Goal: Find specific page/section

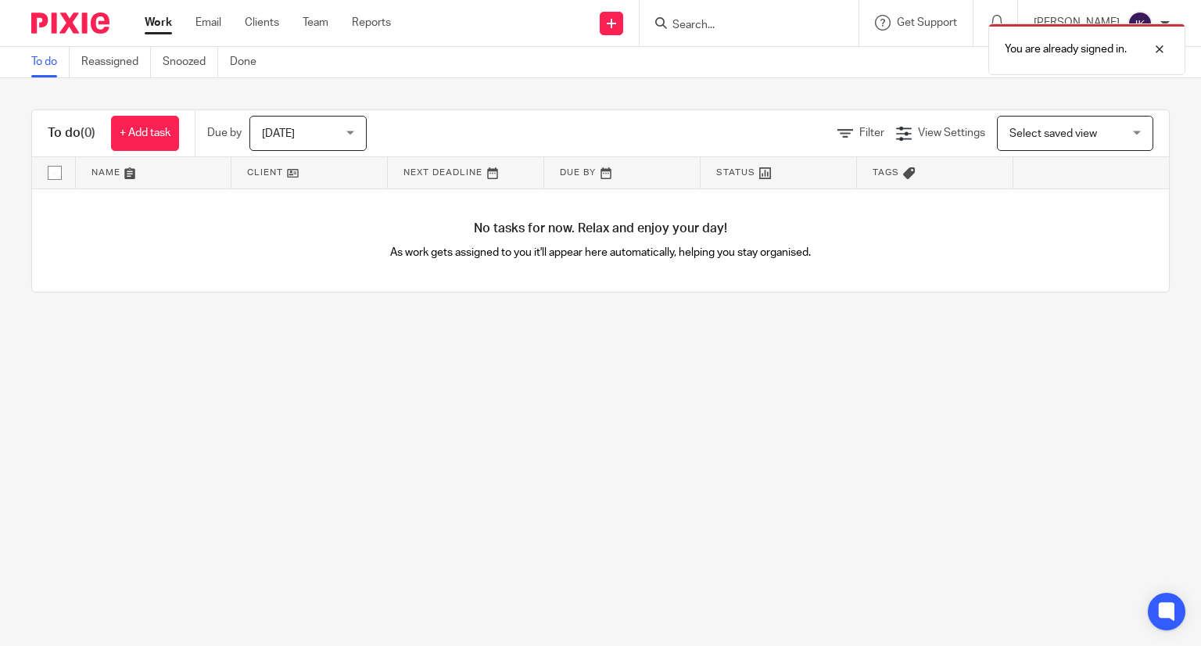
click at [814, 27] on div "You are already signed in." at bounding box center [893, 45] width 585 height 59
click at [760, 20] on div "You are already signed in." at bounding box center [893, 45] width 585 height 59
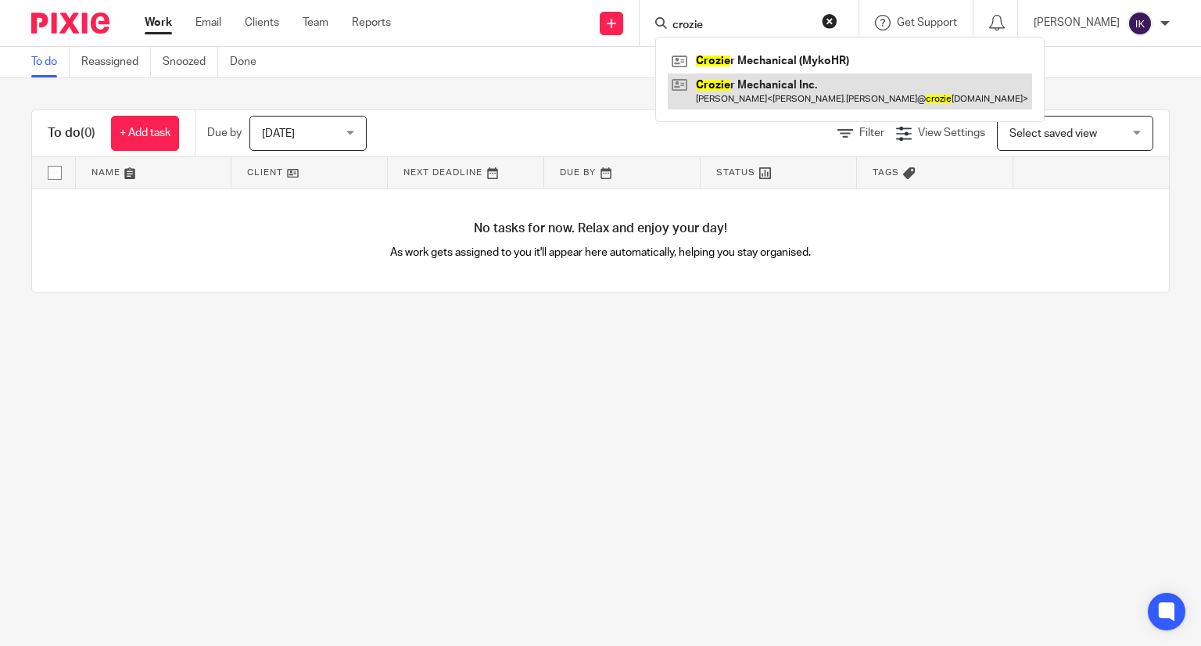
type input "crozie"
click at [749, 91] on link at bounding box center [850, 92] width 364 height 36
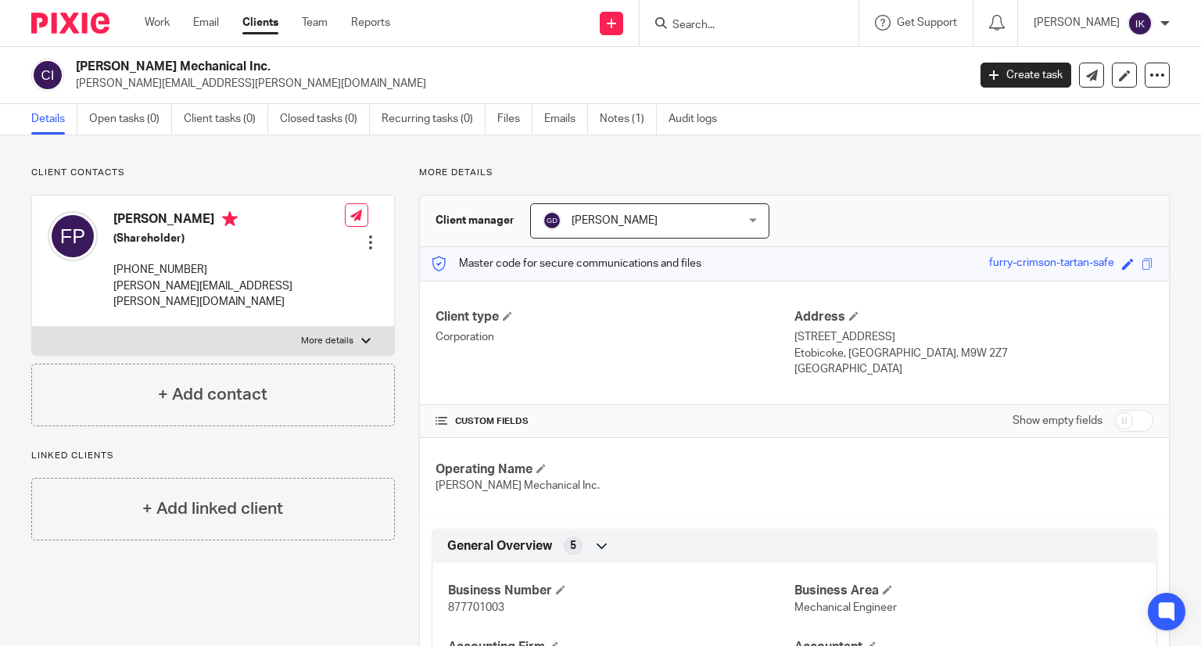
drag, startPoint x: 914, startPoint y: 357, endPoint x: 785, endPoint y: 336, distance: 130.9
click at [785, 336] on div "Client type Corporation Address [STREET_ADDRESS] [STREET_ADDRESS] [GEOGRAPHIC_D…" at bounding box center [794, 343] width 749 height 125
click at [910, 356] on p "Etobicoke, [GEOGRAPHIC_DATA], M9W 2Z7" at bounding box center [974, 354] width 359 height 16
click at [812, 21] on input "Search" at bounding box center [741, 26] width 141 height 14
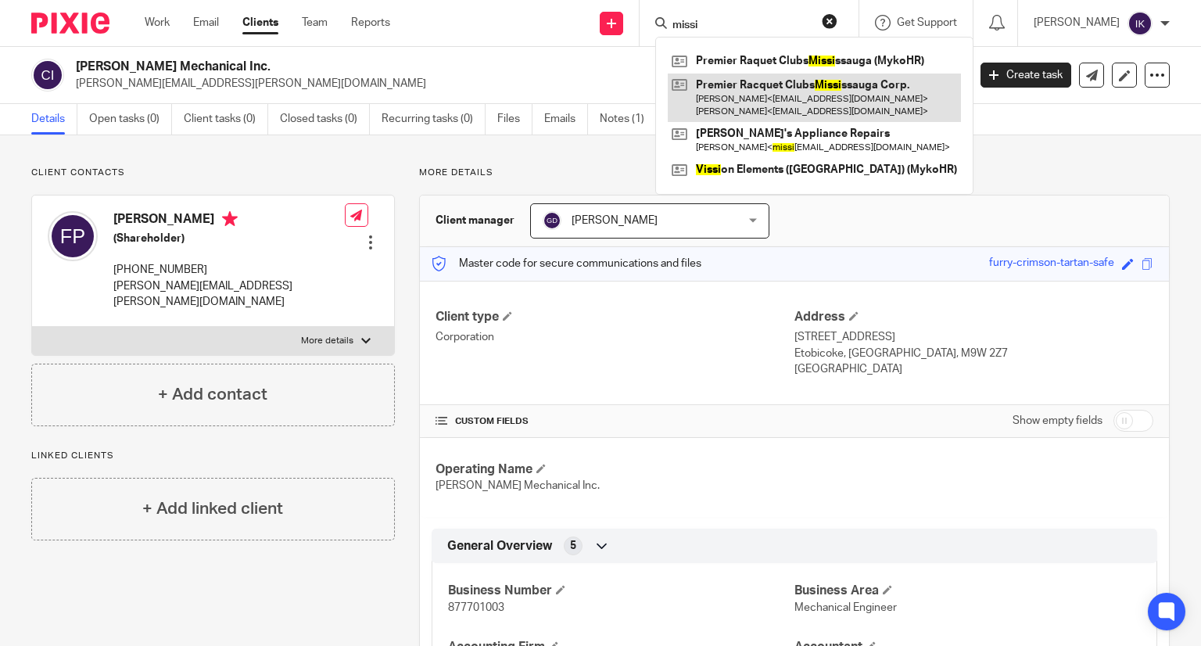
type input "missi"
click at [894, 93] on link at bounding box center [814, 98] width 293 height 48
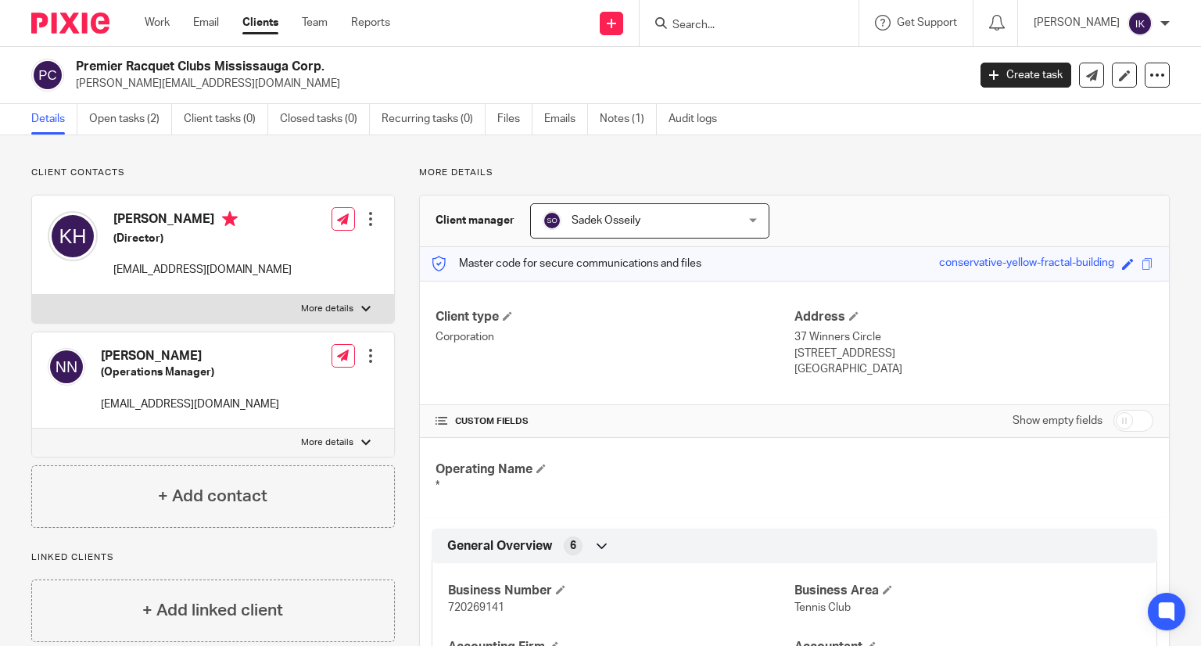
click at [76, 60] on h2 "Premier Racquet Clubs Mississauga Corp." at bounding box center [428, 67] width 705 height 16
click at [770, 21] on input "Search" at bounding box center [741, 26] width 141 height 14
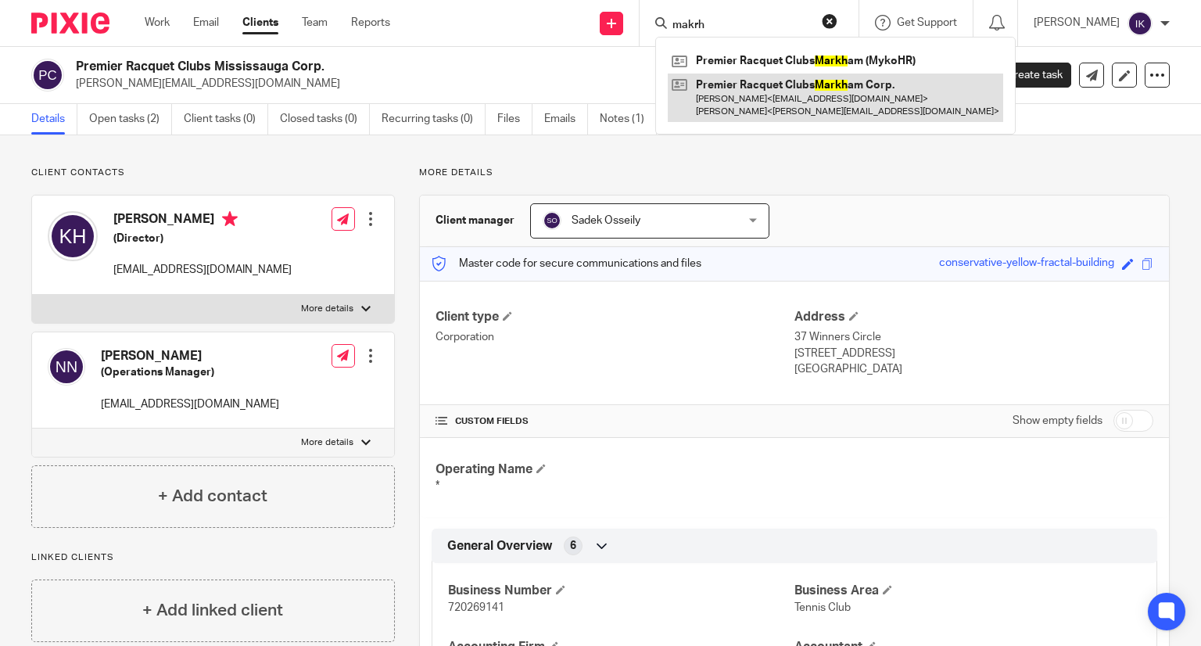
type input "makrh"
click at [795, 93] on link at bounding box center [836, 98] width 336 height 48
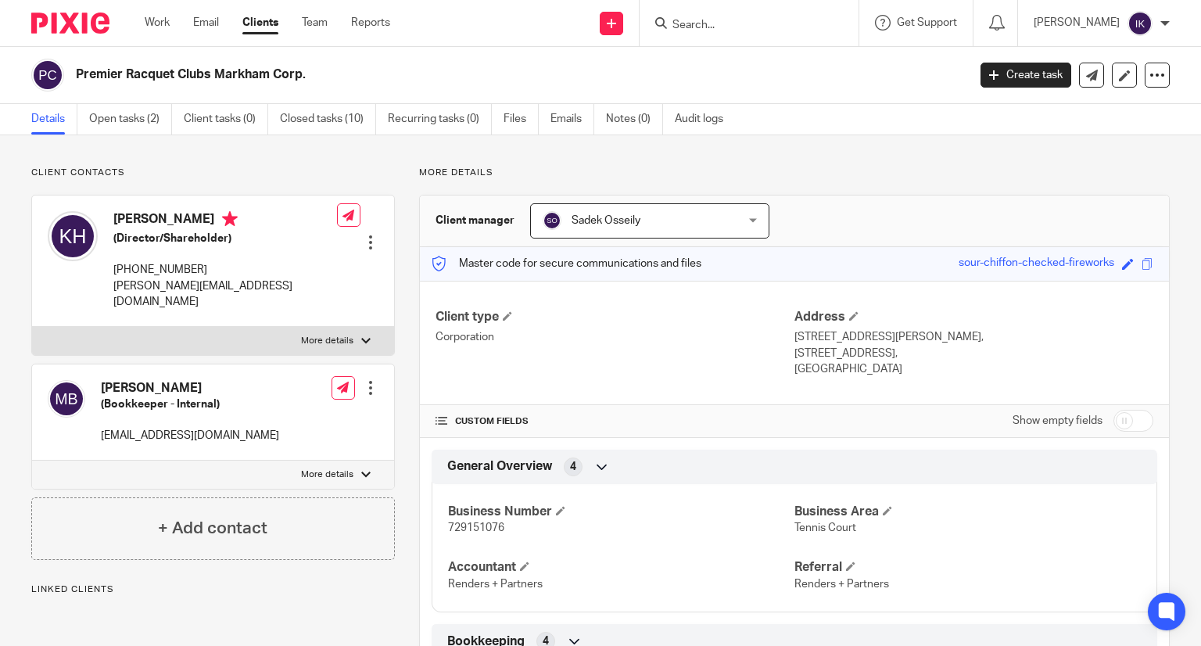
click at [72, 75] on div "Premier Racquet Clubs Markham Corp." at bounding box center [494, 75] width 926 height 33
click at [770, 29] on input "Search" at bounding box center [741, 26] width 141 height 14
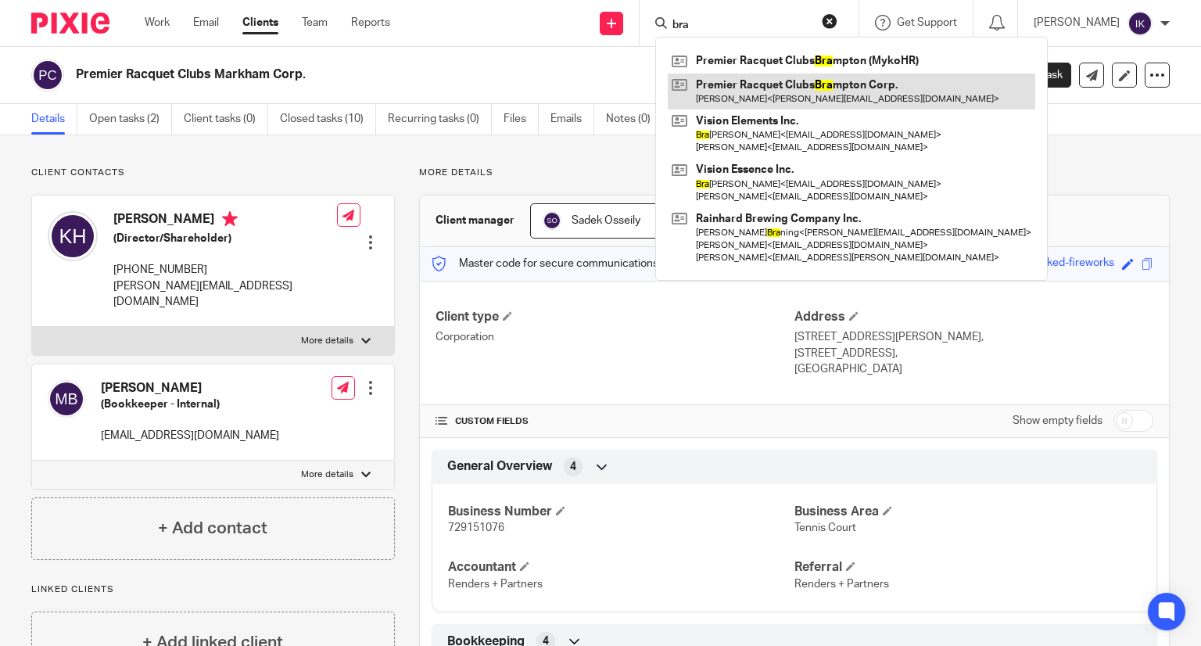
type input "bra"
click at [779, 88] on link at bounding box center [852, 92] width 368 height 36
